Goal: Task Accomplishment & Management: Manage account settings

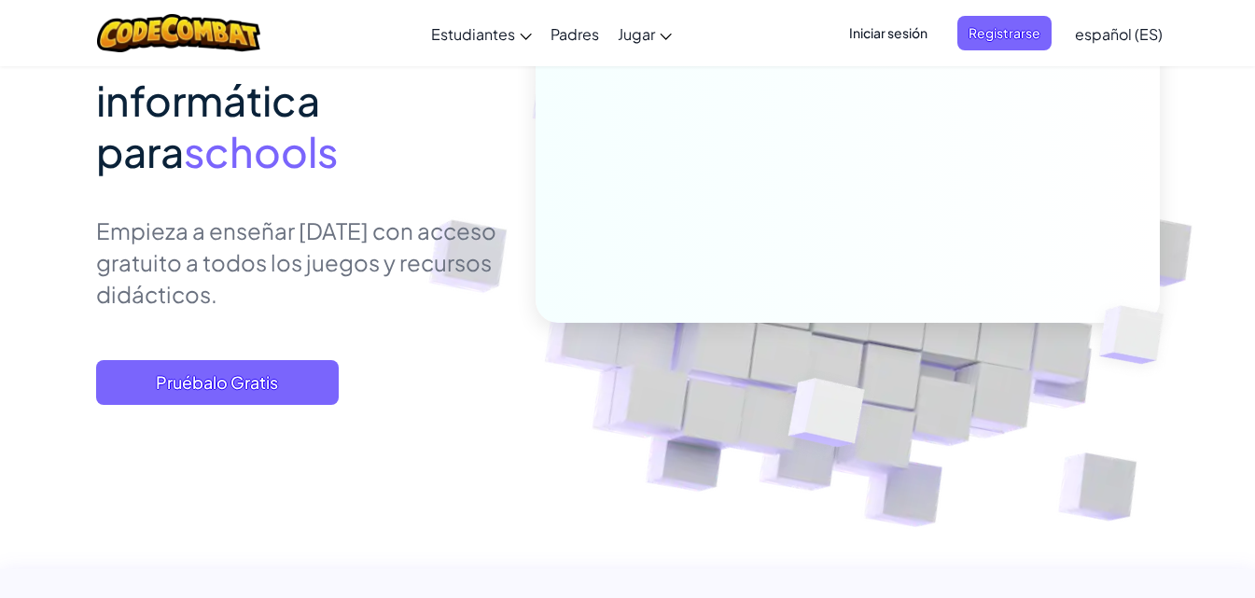
scroll to position [373, 0]
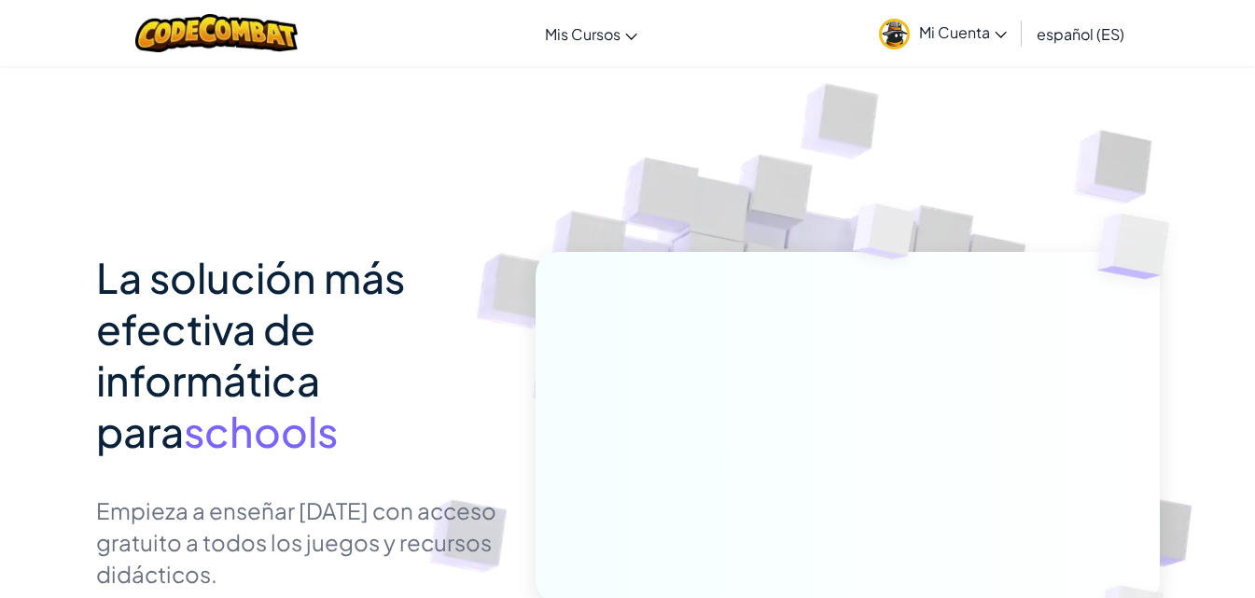
click at [987, 31] on span "Mi Cuenta" at bounding box center [963, 32] width 88 height 20
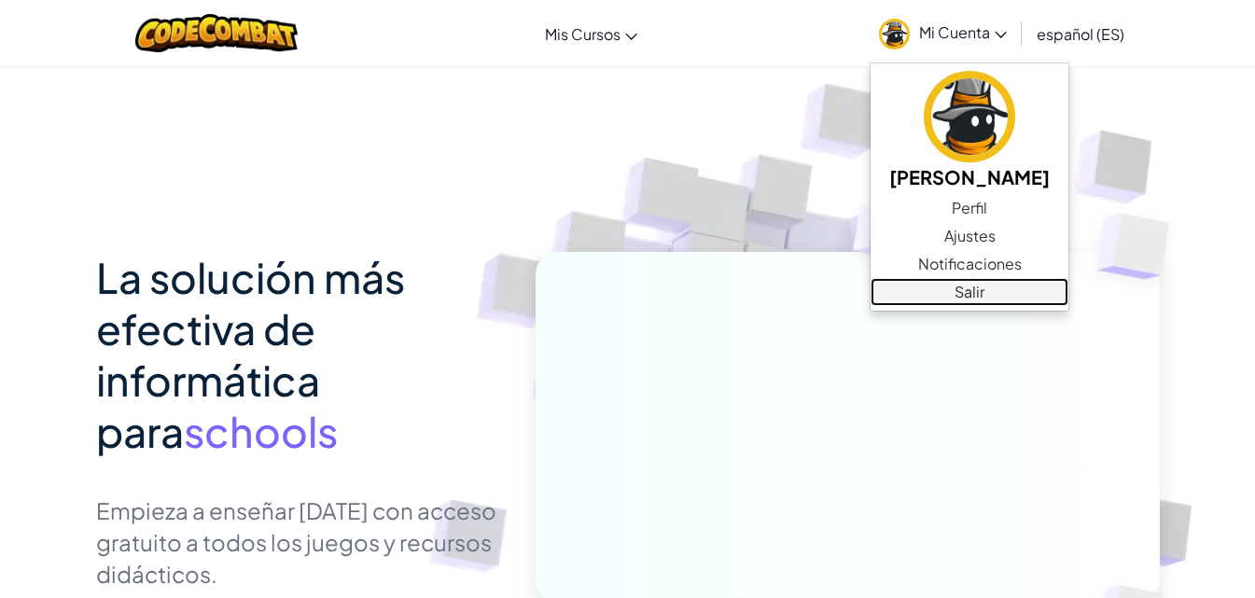
click at [982, 283] on link "Salir" at bounding box center [970, 292] width 198 height 28
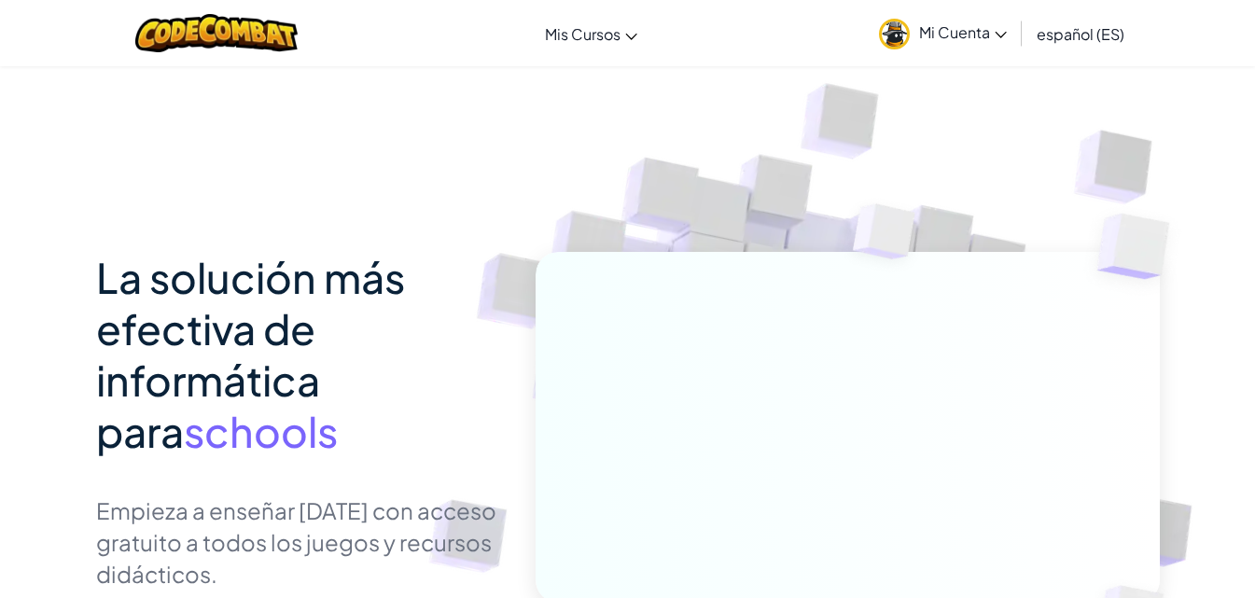
click at [982, 30] on span "Mi Cuenta" at bounding box center [963, 32] width 88 height 20
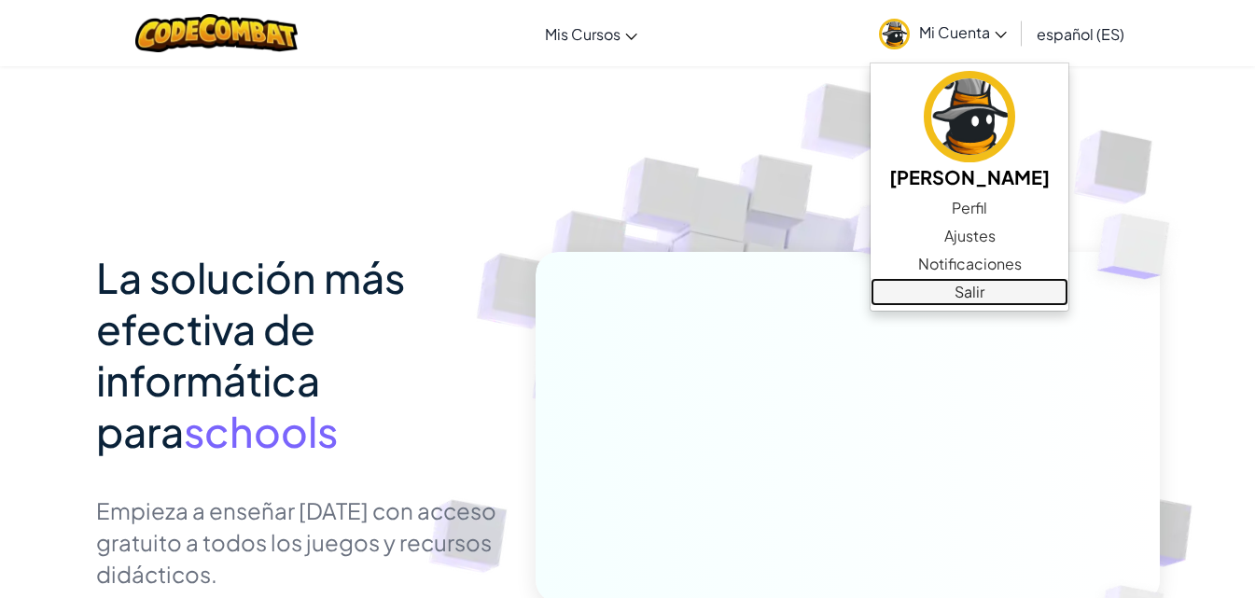
click at [971, 287] on link "Salir" at bounding box center [970, 292] width 198 height 28
